Goal: Task Accomplishment & Management: Complete application form

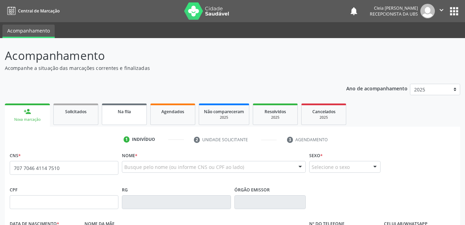
type input "707 7046 4114 7510"
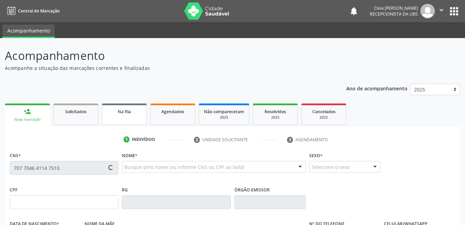
type input "[DATE]"
type input "[PERSON_NAME]"
type input "[PHONE_NUMBER]"
type input "292.539.504-04"
type input "438"
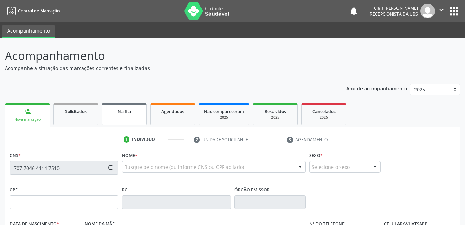
type input "012.462.544-41"
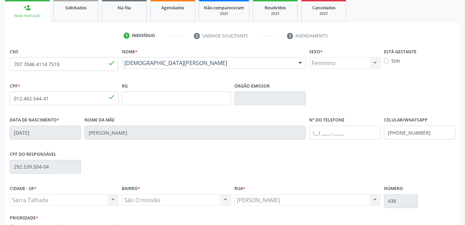
scroll to position [150, 0]
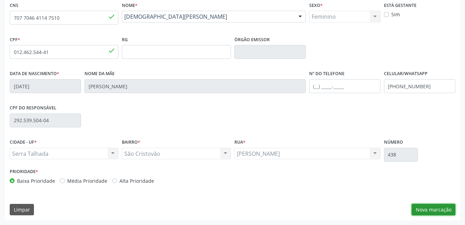
click at [447, 213] on button "Nova marcação" at bounding box center [433, 210] width 44 height 12
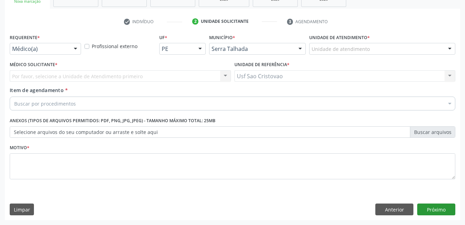
scroll to position [118, 0]
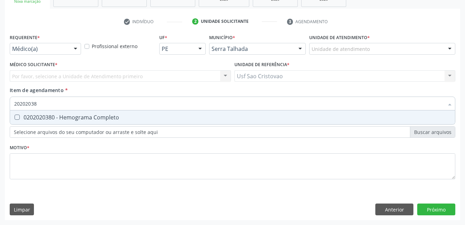
type input "202020380"
click at [15, 118] on Completo at bounding box center [17, 117] width 5 height 5
click at [15, 118] on Completo "checkbox" at bounding box center [12, 117] width 4 height 4
checkbox Completo "true"
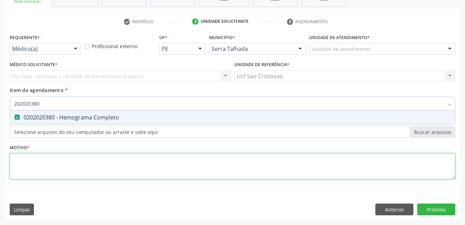
click at [82, 163] on div "Requerente * Médico(a) Médico(a) Enfermeiro(a) Paciente Nenhum resultado encont…" at bounding box center [232, 110] width 445 height 157
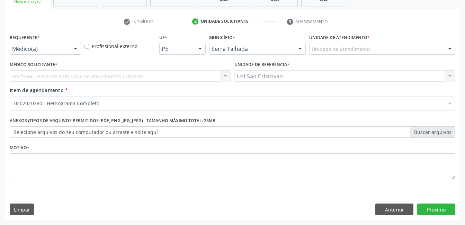
click at [120, 200] on div "Requerente * Médico(a) Médico(a) Enfermeiro(a) Paciente Nenhum resultado encont…" at bounding box center [232, 126] width 455 height 188
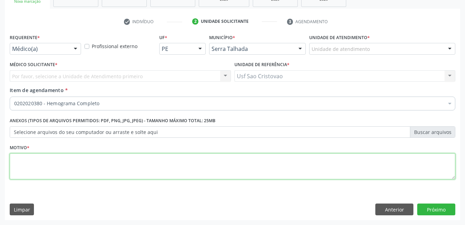
click at [232, 169] on textarea at bounding box center [232, 166] width 445 height 26
type textarea "."
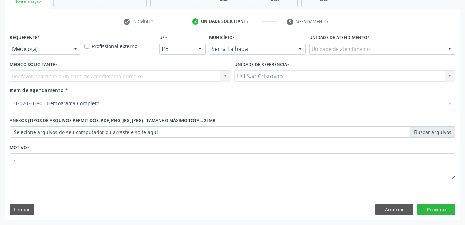
click at [266, 211] on div "Limpar Anterior Próximo" at bounding box center [232, 209] width 445 height 12
click at [429, 211] on button "Próximo" at bounding box center [436, 209] width 38 height 12
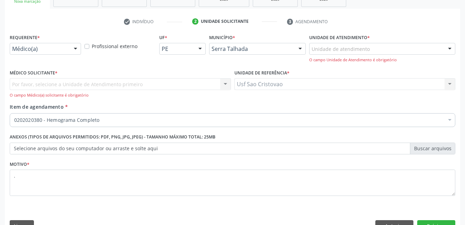
click at [120, 86] on div "Por favor, selecione a Unidade de Atendimento primeiro Nenhum resultado encontr…" at bounding box center [120, 88] width 221 height 20
click at [50, 85] on div "Por favor, selecione a Unidade de Atendimento primeiro Nenhum resultado encontr…" at bounding box center [120, 88] width 221 height 20
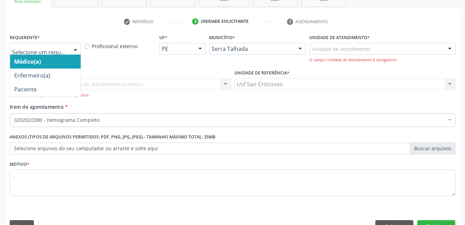
click at [76, 50] on div at bounding box center [75, 49] width 10 height 12
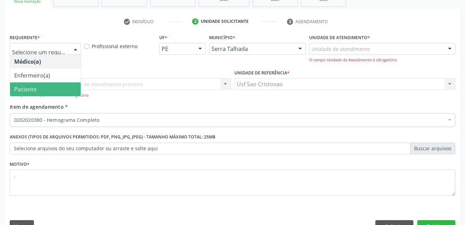
click at [53, 92] on span "Paciente" at bounding box center [45, 89] width 71 height 14
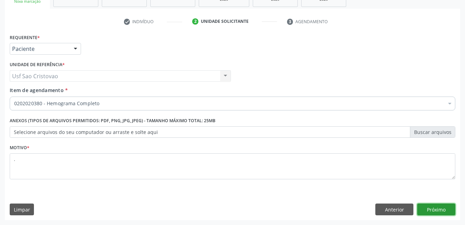
click at [441, 209] on button "Próximo" at bounding box center [436, 209] width 38 height 12
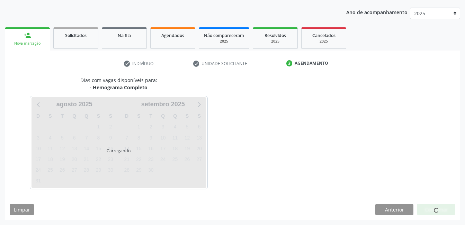
scroll to position [76, 0]
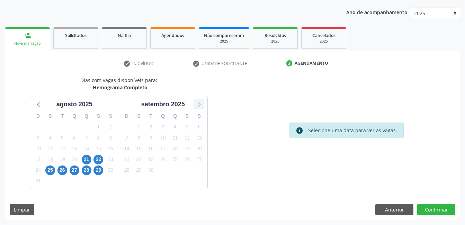
click at [199, 104] on icon at bounding box center [198, 104] width 9 height 9
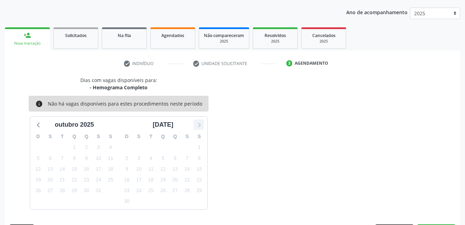
scroll to position [97, 0]
